Goal: Task Accomplishment & Management: Complete application form

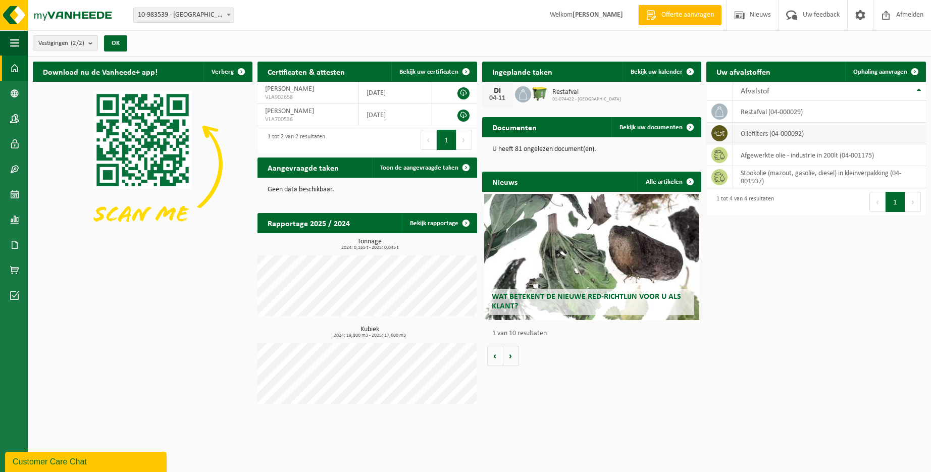
click at [756, 135] on td "oliefilters (04-000092)" at bounding box center [829, 134] width 193 height 22
click at [885, 71] on span "Ophaling aanvragen" at bounding box center [880, 72] width 54 height 7
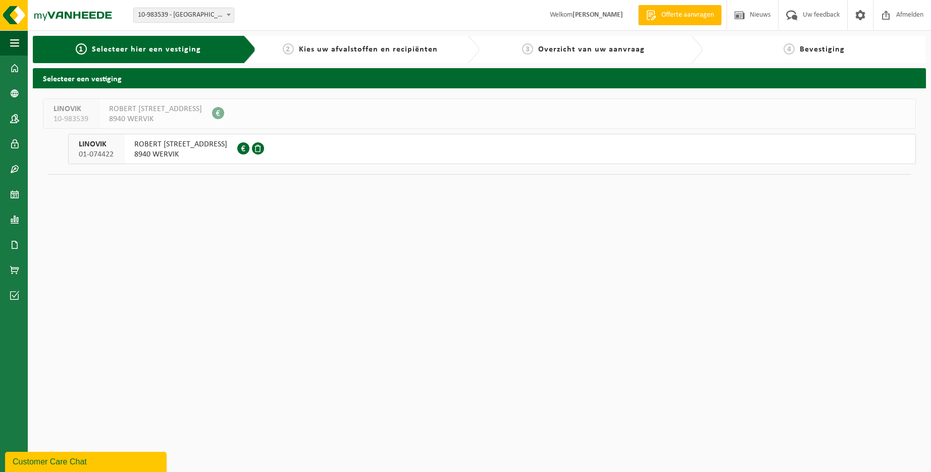
click at [345, 50] on span "Kies uw afvalstoffen en recipiënten" at bounding box center [368, 49] width 139 height 8
click at [376, 47] on span "Kies uw afvalstoffen en recipiënten" at bounding box center [368, 49] width 139 height 8
click at [172, 144] on span "ROBERT KLINGSTRAAT 31" at bounding box center [180, 144] width 93 height 10
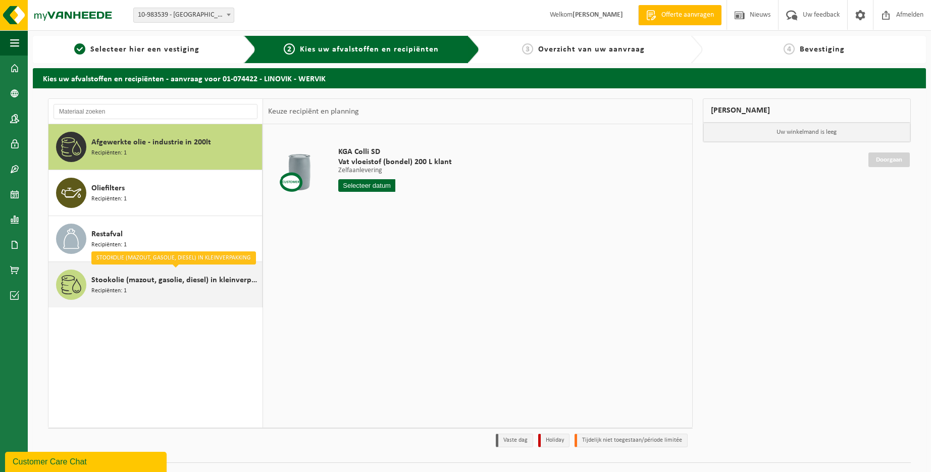
click at [110, 280] on span "Stookolie (mazout, gasolie, diesel) in kleinverpakking" at bounding box center [175, 280] width 168 height 12
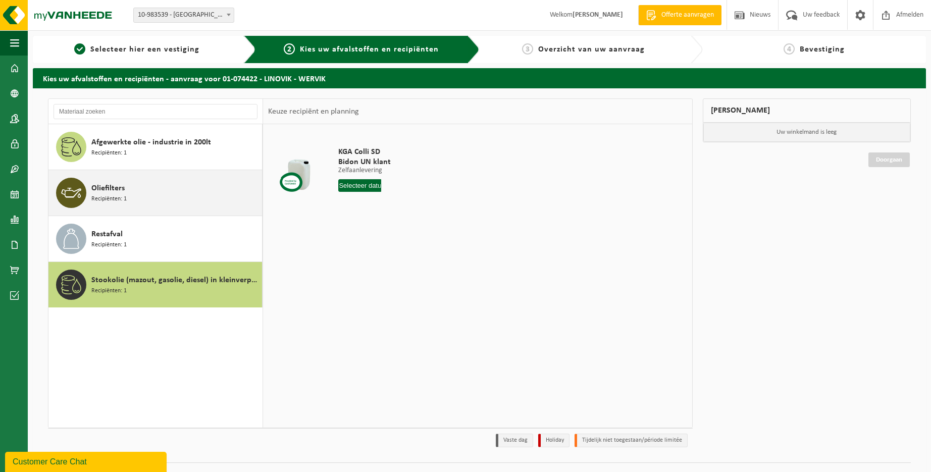
click at [121, 188] on span "Oliefilters" at bounding box center [107, 188] width 33 height 12
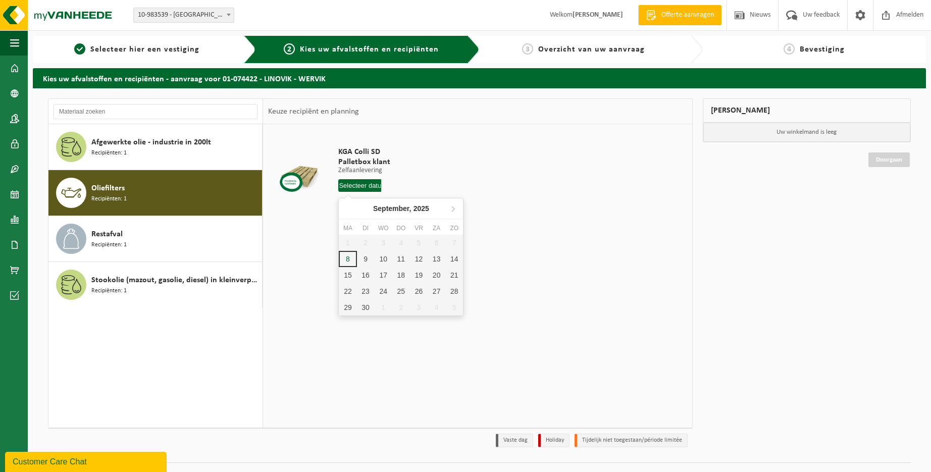
click at [356, 185] on input "text" at bounding box center [359, 185] width 43 height 13
click at [367, 261] on div "9" at bounding box center [366, 259] width 18 height 16
type input "Van 2025-09-09"
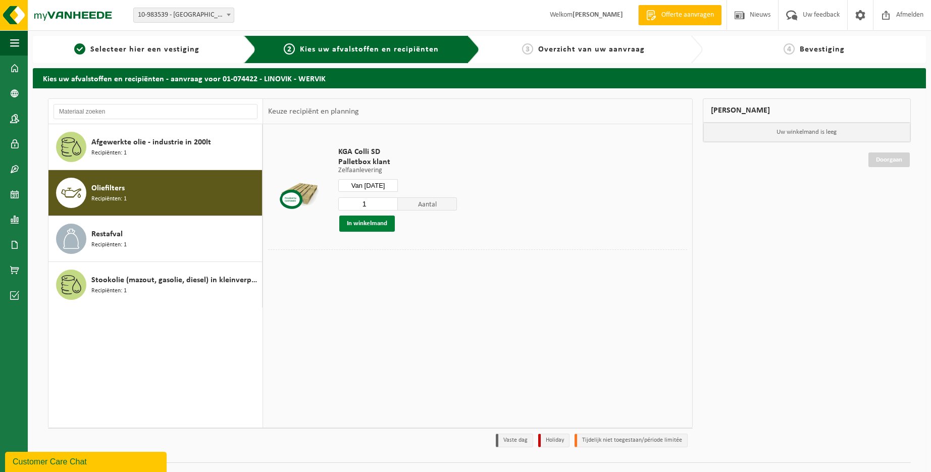
click at [362, 223] on button "In winkelmand" at bounding box center [367, 224] width 56 height 16
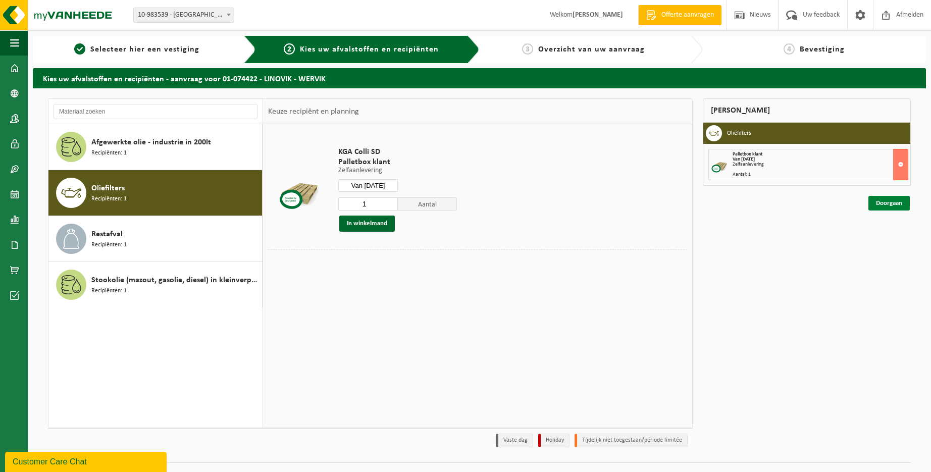
click at [883, 204] on link "Doorgaan" at bounding box center [888, 203] width 41 height 15
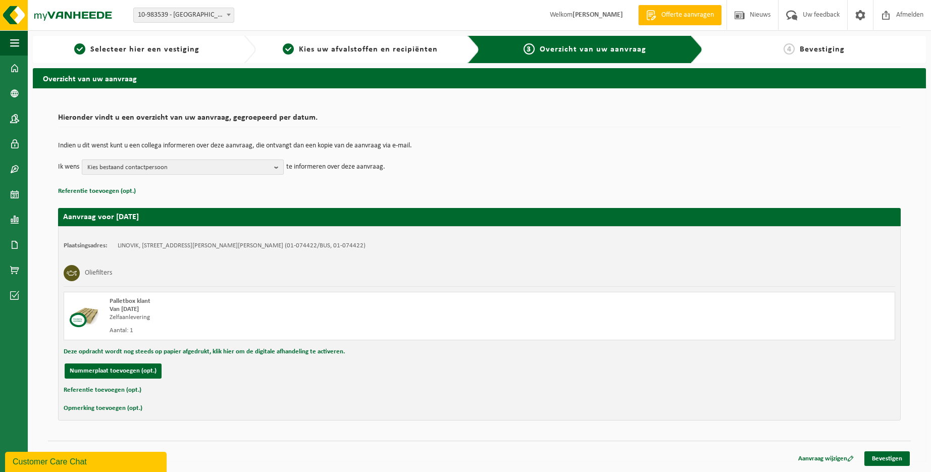
click at [278, 165] on b "button" at bounding box center [278, 167] width 9 height 14
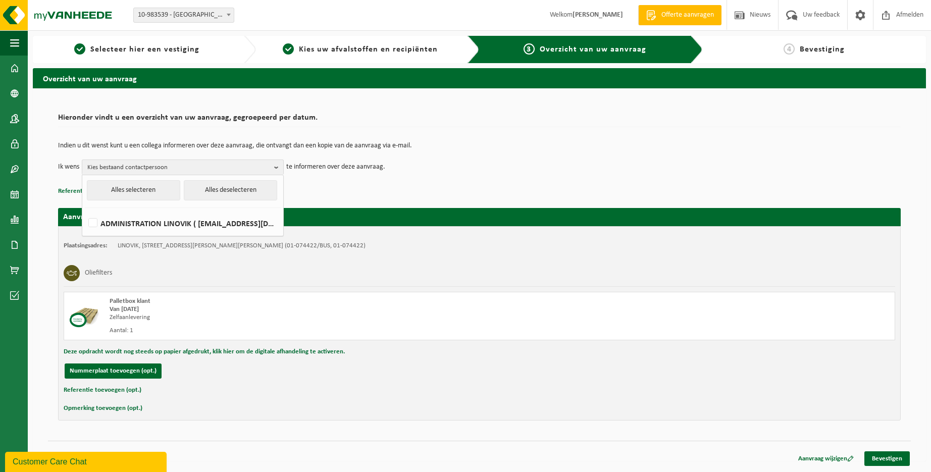
click at [441, 272] on div "Oliefilters" at bounding box center [480, 273] width 832 height 26
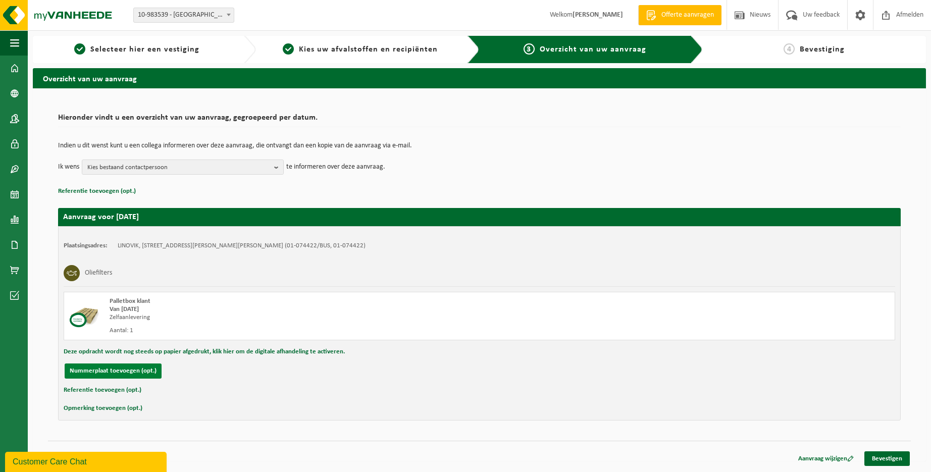
click at [108, 373] on button "Nummerplaat toevoegen (opt.)" at bounding box center [113, 371] width 97 height 15
click at [130, 371] on input "text" at bounding box center [222, 371] width 227 height 15
type input "2-FQD-011"
click at [383, 373] on input "text" at bounding box center [459, 371] width 227 height 15
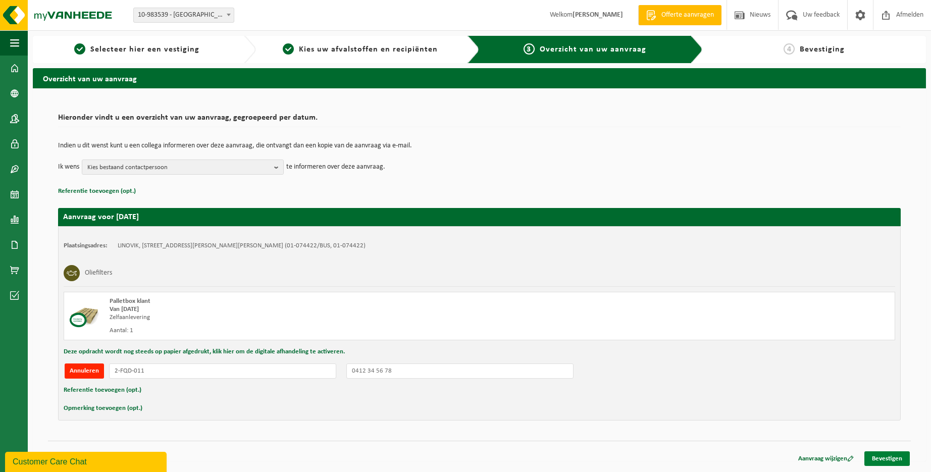
click at [891, 458] on link "Bevestigen" at bounding box center [886, 458] width 45 height 15
